Goal: Find specific page/section: Find specific page/section

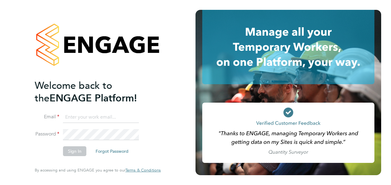
click at [77, 117] on input at bounding box center [101, 117] width 76 height 11
type input "yazmin.cole@prsjobs.com"
click at [72, 151] on button "Sign In" at bounding box center [74, 151] width 23 height 10
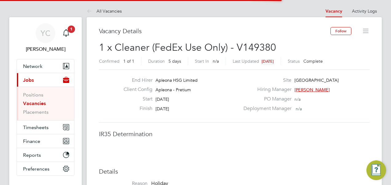
scroll to position [18, 43]
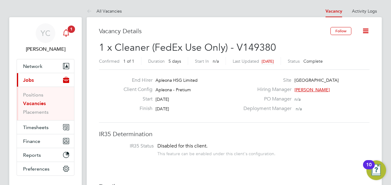
click at [65, 34] on icon "Main navigation" at bounding box center [65, 32] width 7 height 7
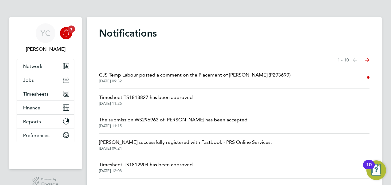
click at [3, 57] on div "YC [PERSON_NAME] Notifications 1 Applications: Network Team Members Businesses …" at bounding box center [195, 156] width 391 height 313
click at [6, 59] on div "YC [PERSON_NAME] Notifications 1 Applications: Network Team Members Businesses …" at bounding box center [195, 156] width 391 height 313
click at [41, 61] on button "Network" at bounding box center [45, 66] width 57 height 14
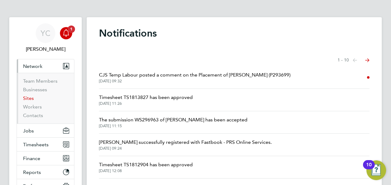
click at [30, 95] on link "Sites" at bounding box center [28, 98] width 11 height 6
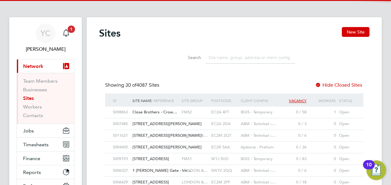
click at [221, 56] on input at bounding box center [250, 58] width 90 height 12
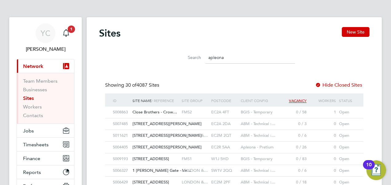
type input "apleona"
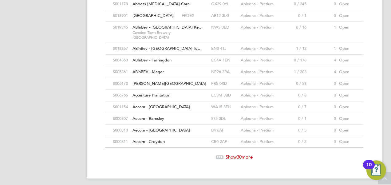
click at [239, 154] on span "30" at bounding box center [239, 157] width 5 height 6
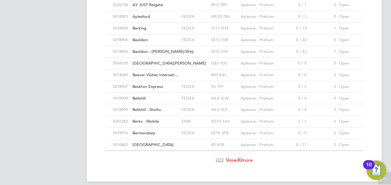
click at [246, 157] on span "Show 30 more" at bounding box center [239, 160] width 27 height 6
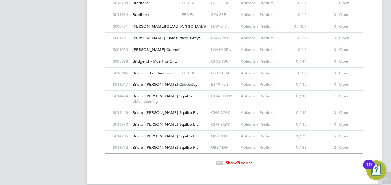
click at [242, 160] on span "30" at bounding box center [239, 163] width 5 height 6
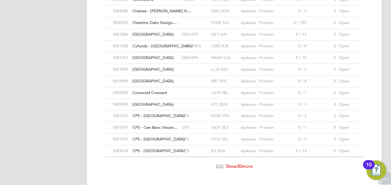
click at [236, 163] on span "Show 30 more" at bounding box center [239, 166] width 27 height 6
